Goal: Task Accomplishment & Management: Manage account settings

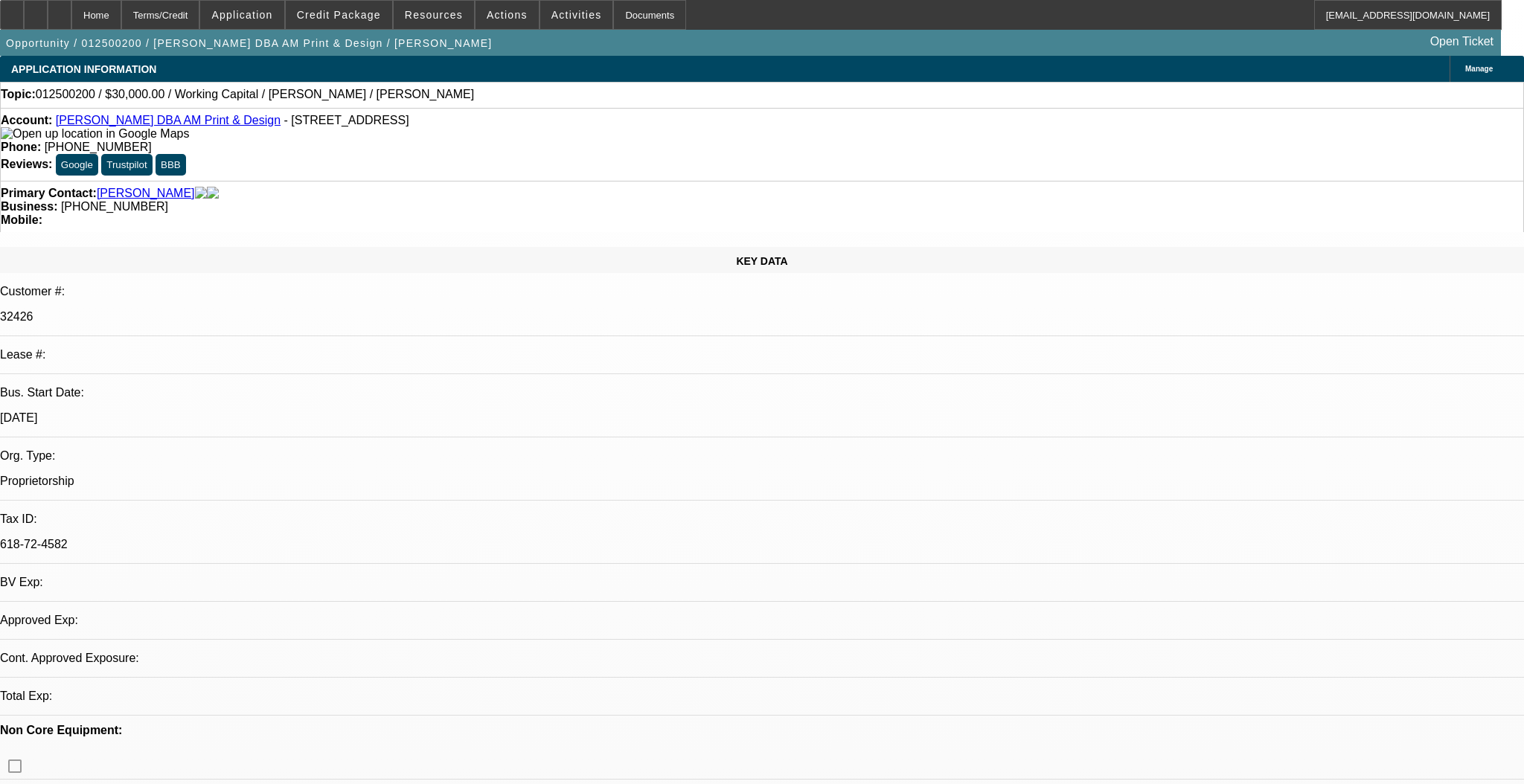
select select "0"
select select "2"
select select "0"
select select "1"
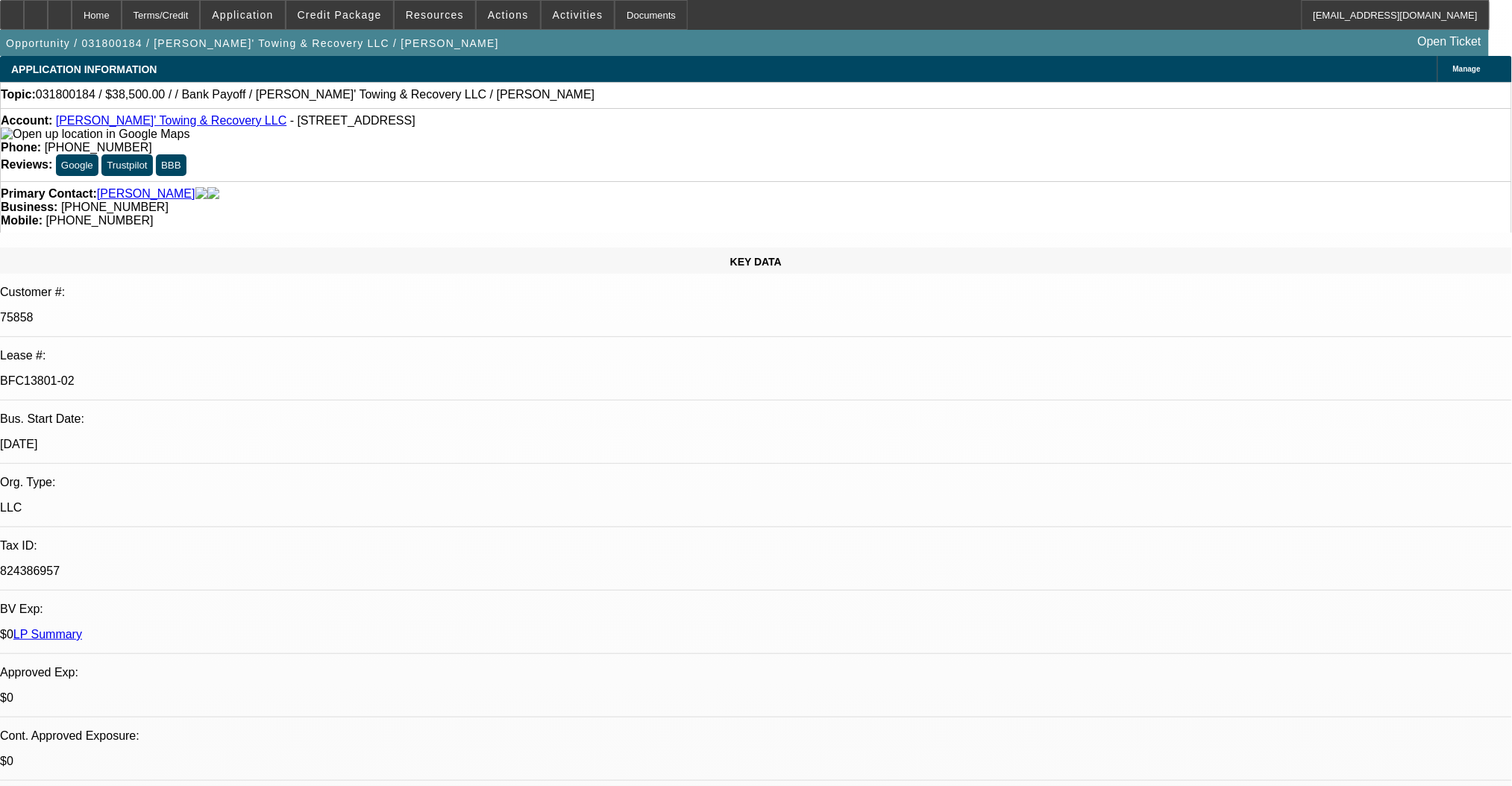
select select "0"
select select "2"
select select "0.1"
select select "4"
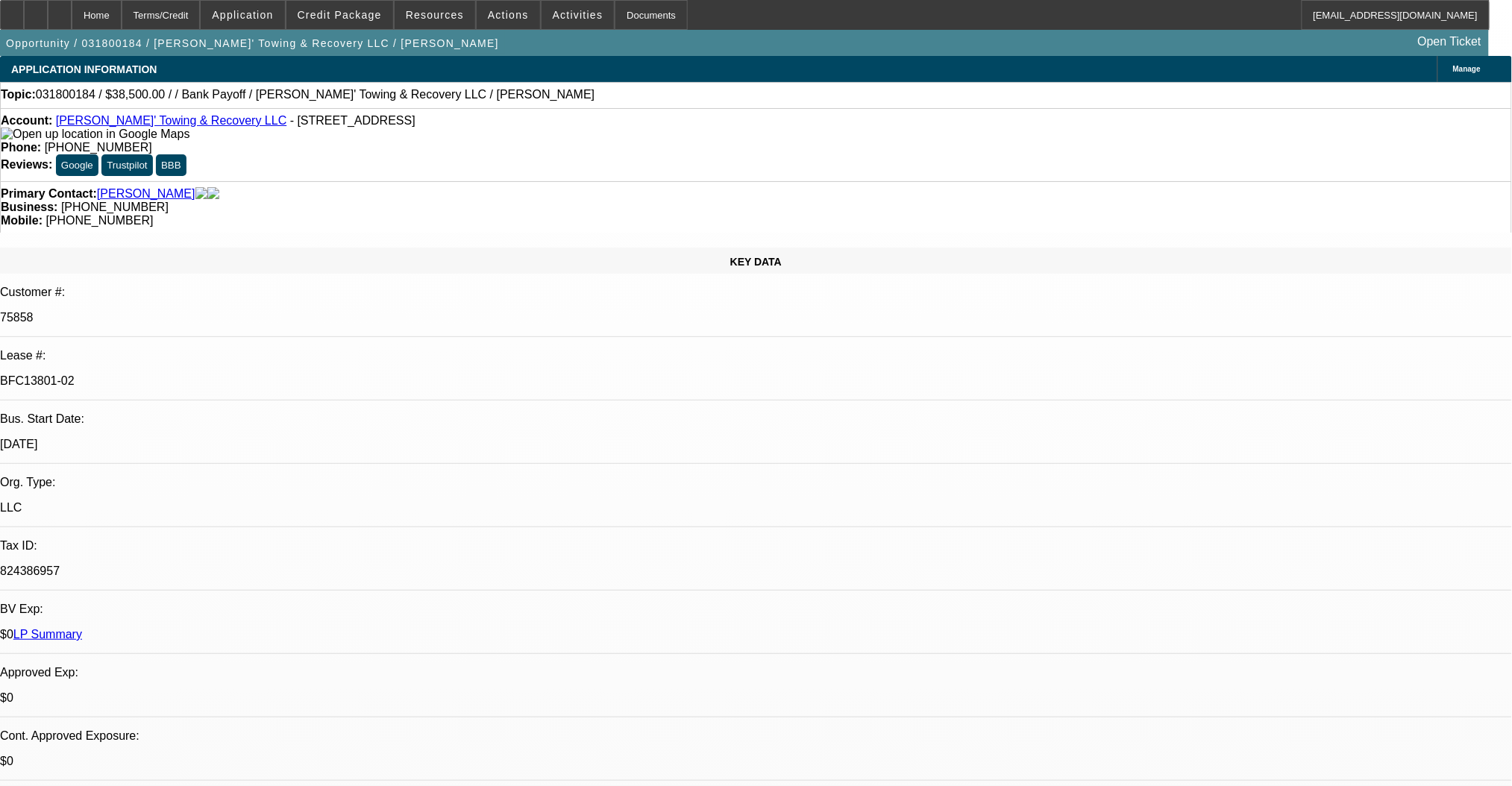
select select "0"
select select "2"
select select "0.1"
select select "4"
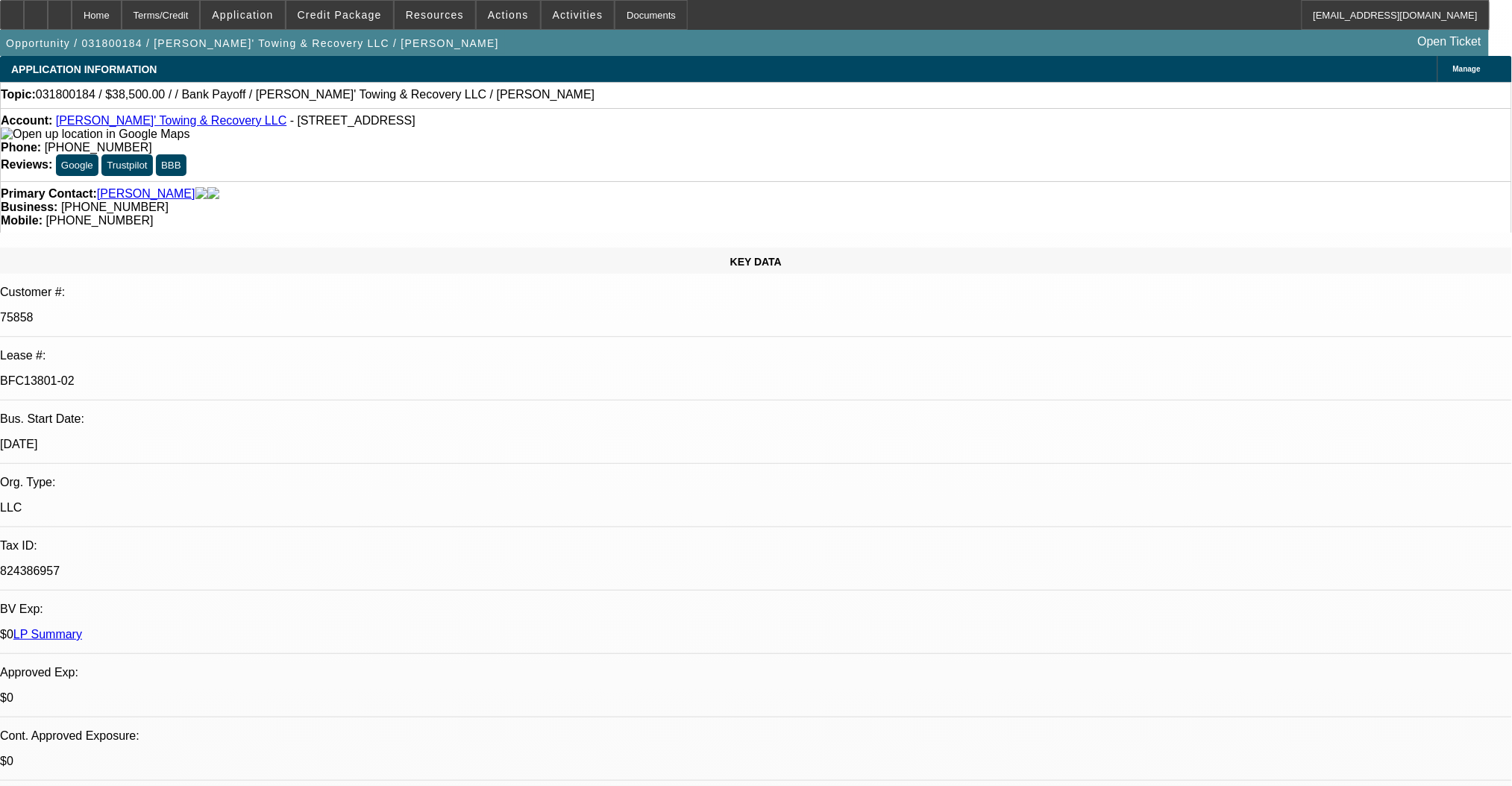
select select "0"
select select "2"
select select "0.1"
select select "4"
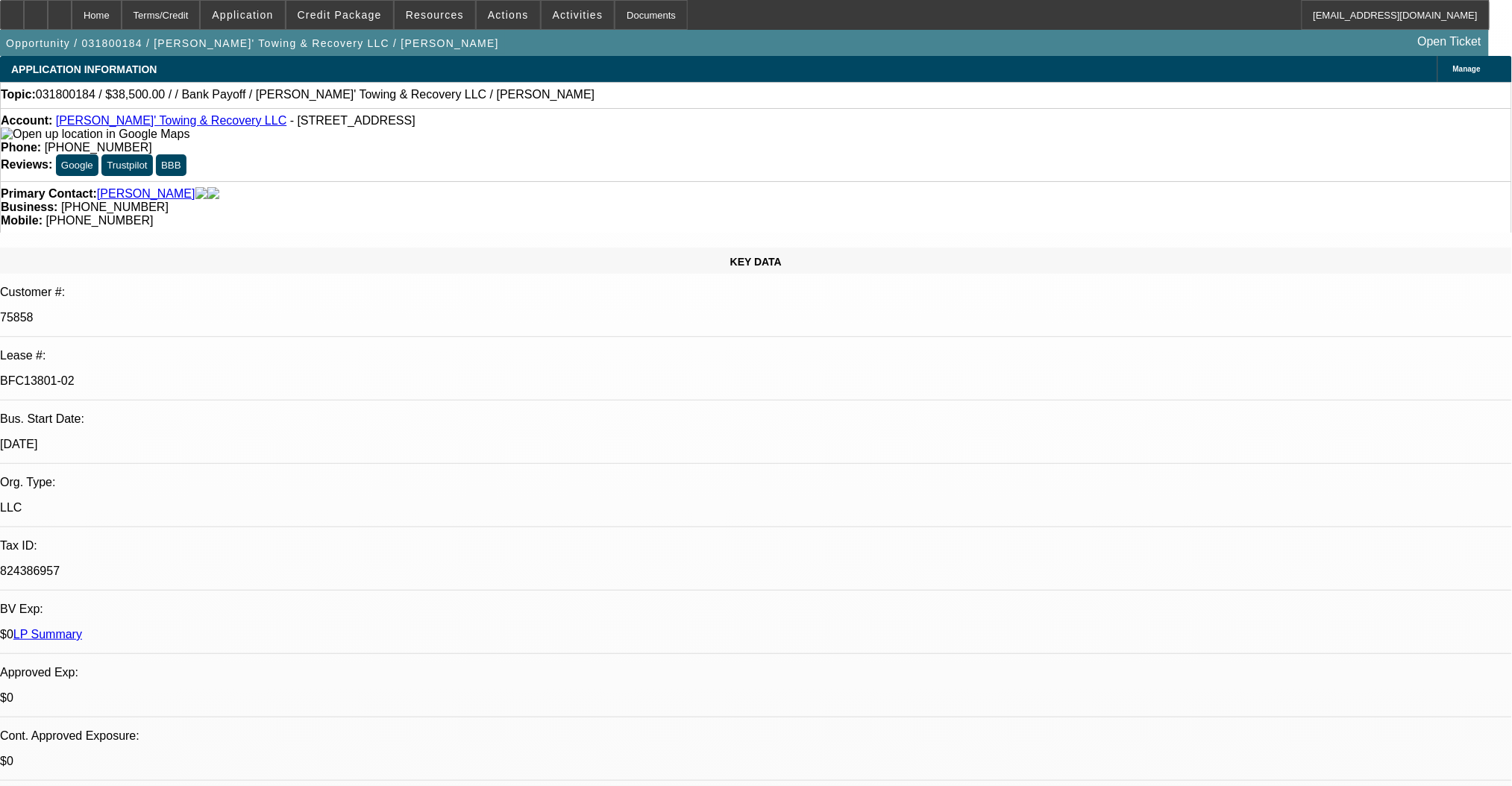
select select "0"
select select "2"
select select "0.1"
select select "4"
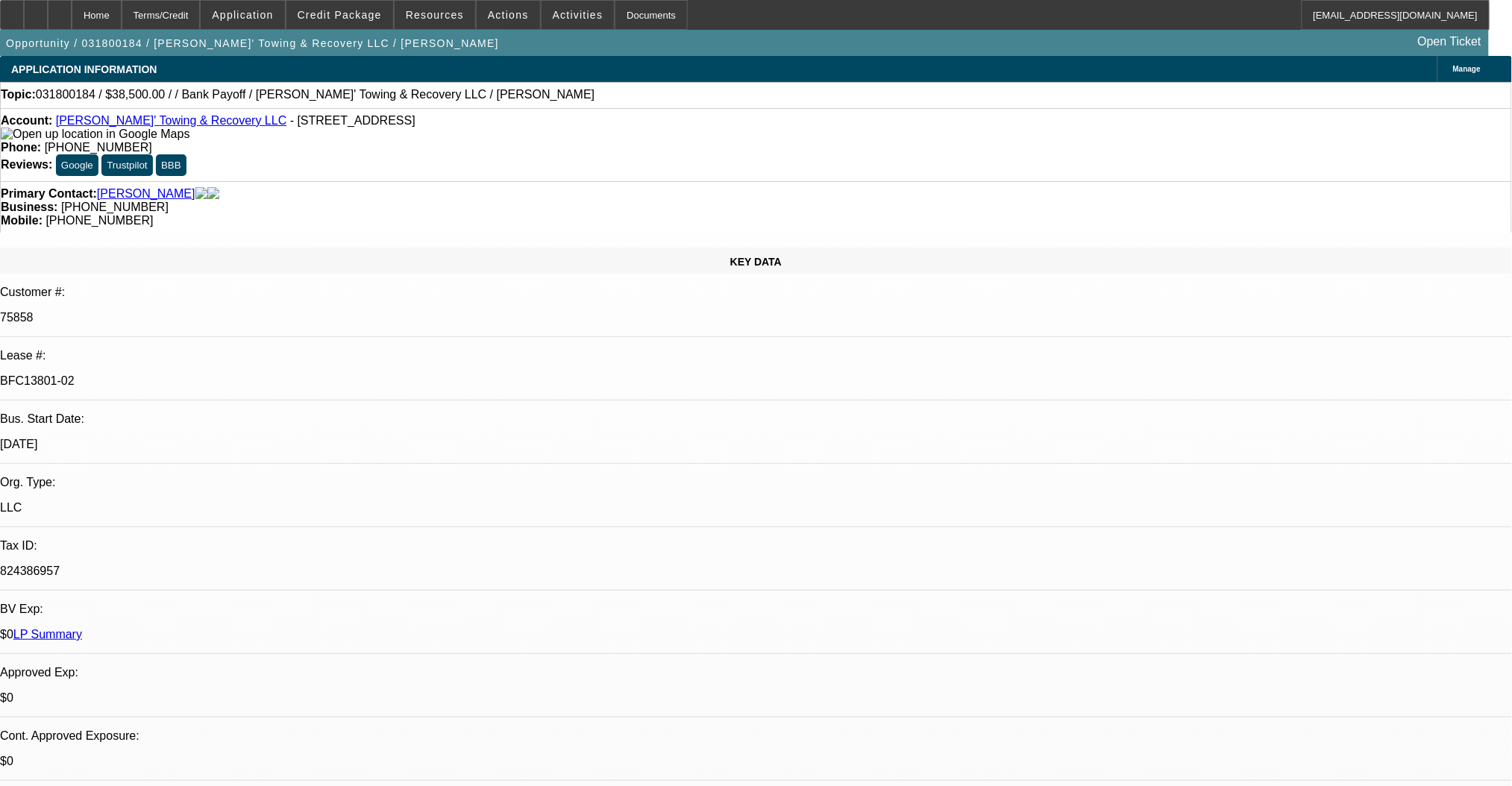
click at [165, 123] on link "[PERSON_NAME]' Towing & Recovery LLC" at bounding box center [172, 120] width 231 height 13
